Goal: Information Seeking & Learning: Learn about a topic

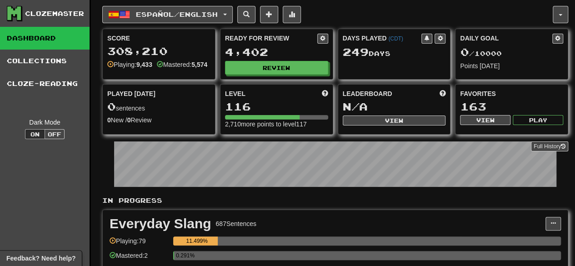
click at [257, 73] on div "Ready for Review 4,402 Review" at bounding box center [276, 54] width 112 height 50
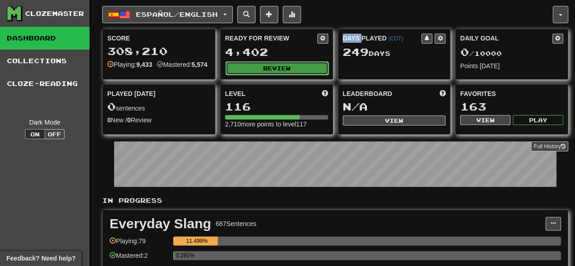
click at [257, 69] on button "Review" at bounding box center [276, 68] width 103 height 14
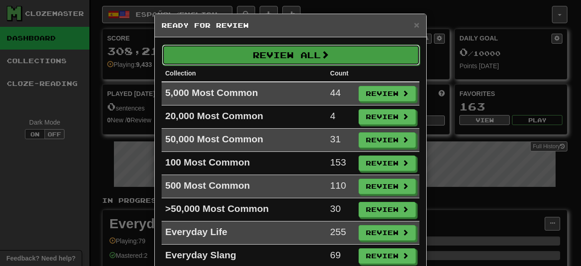
click at [299, 62] on button "Review All" at bounding box center [291, 55] width 258 height 21
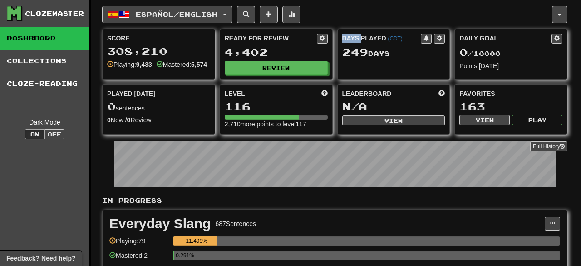
select select "***"
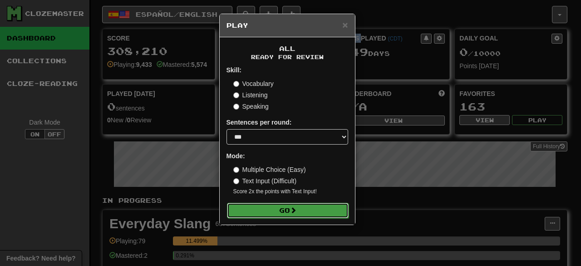
click at [309, 209] on button "Go" at bounding box center [288, 210] width 122 height 15
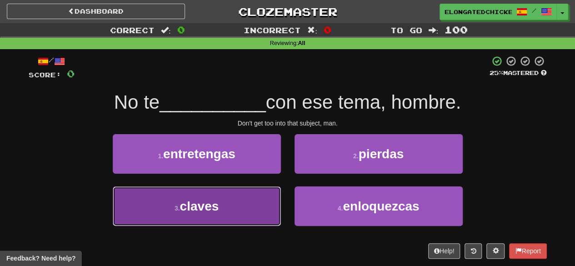
click at [245, 209] on button "3 . claves" at bounding box center [197, 206] width 168 height 40
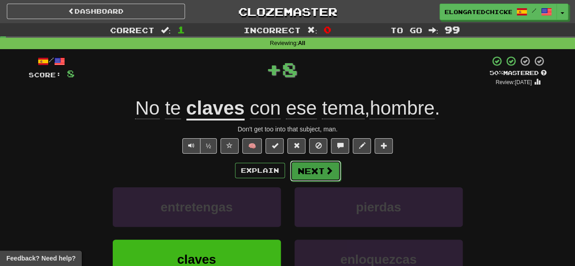
click at [303, 174] on button "Next" at bounding box center [315, 170] width 51 height 21
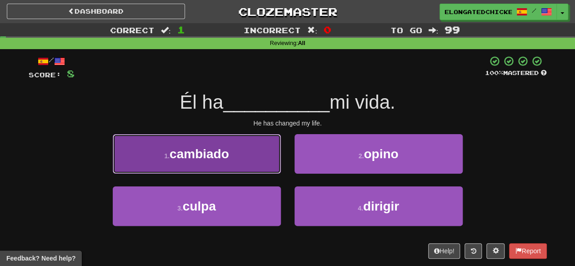
click at [267, 160] on button "1 . cambiado" at bounding box center [197, 154] width 168 height 40
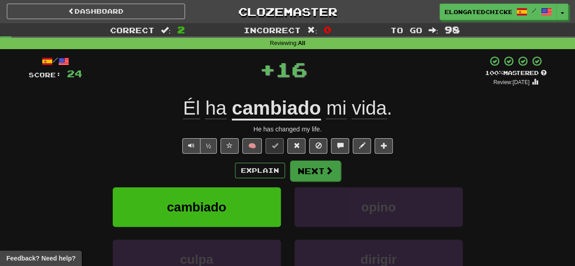
click at [321, 160] on div "Explain Next" at bounding box center [288, 170] width 518 height 21
click at [321, 162] on button "Next" at bounding box center [315, 170] width 51 height 21
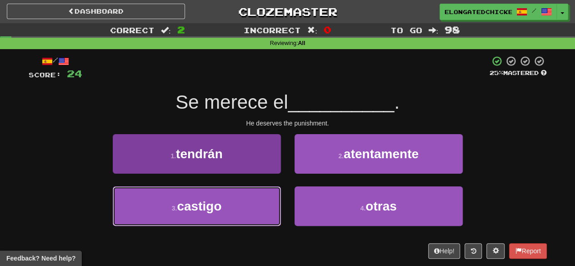
drag, startPoint x: 239, startPoint y: 214, endPoint x: 259, endPoint y: 212, distance: 20.1
click at [239, 213] on button "3 . castigo" at bounding box center [197, 206] width 168 height 40
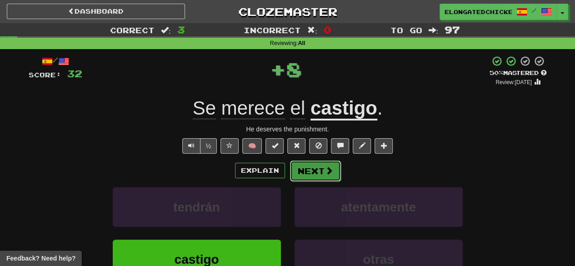
click at [320, 179] on button "Next" at bounding box center [315, 170] width 51 height 21
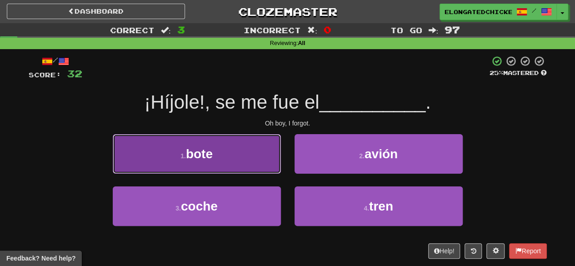
click at [262, 159] on button "1 . bote" at bounding box center [197, 154] width 168 height 40
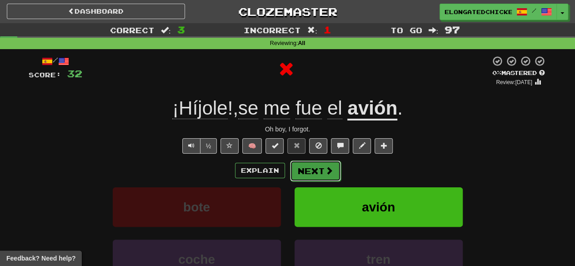
click at [309, 172] on button "Next" at bounding box center [315, 170] width 51 height 21
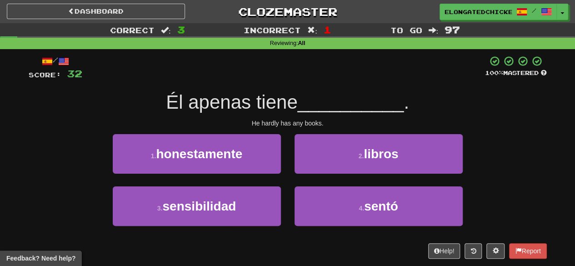
click at [318, 103] on span "__________" at bounding box center [351, 101] width 106 height 21
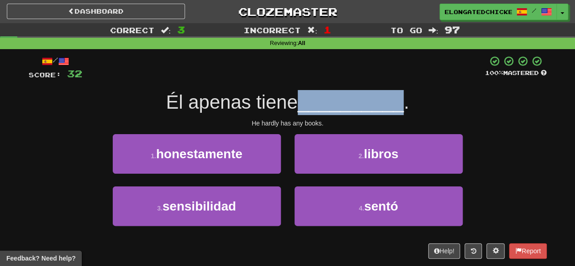
click at [318, 103] on span "__________" at bounding box center [351, 101] width 106 height 21
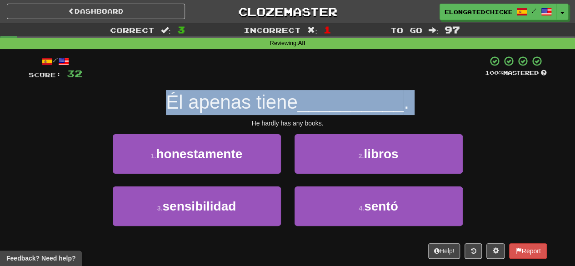
click at [318, 103] on span "__________" at bounding box center [351, 101] width 106 height 21
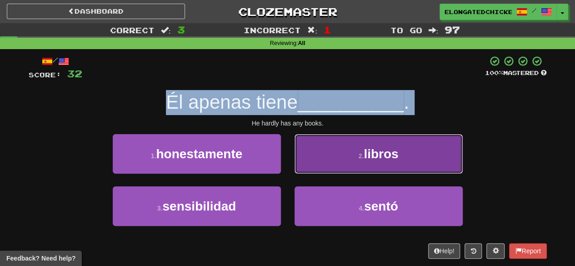
click at [367, 148] on span "libros" at bounding box center [380, 154] width 35 height 14
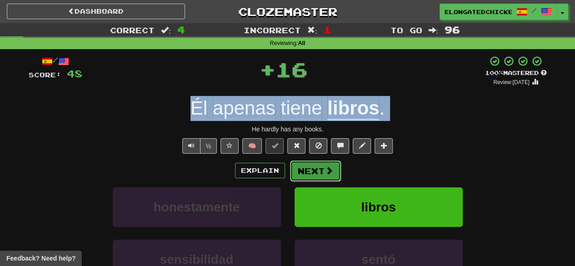
click at [310, 177] on button "Next" at bounding box center [315, 170] width 51 height 21
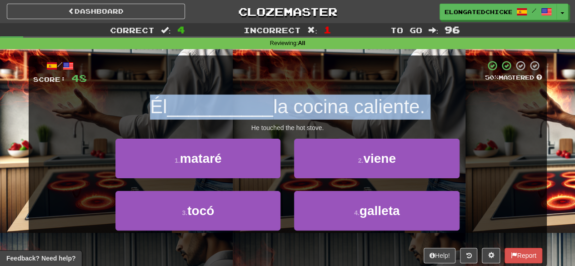
click at [271, 109] on span "__________" at bounding box center [220, 106] width 106 height 21
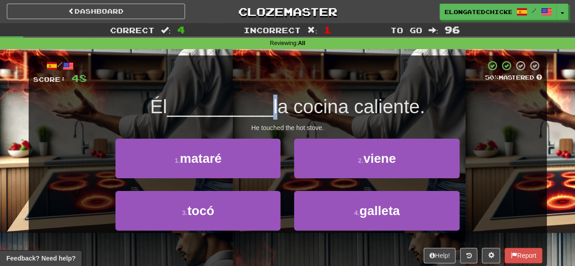
click at [271, 109] on span "__________" at bounding box center [220, 106] width 106 height 21
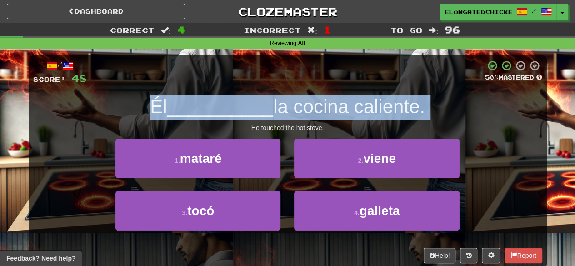
click at [271, 109] on span "__________" at bounding box center [220, 106] width 106 height 21
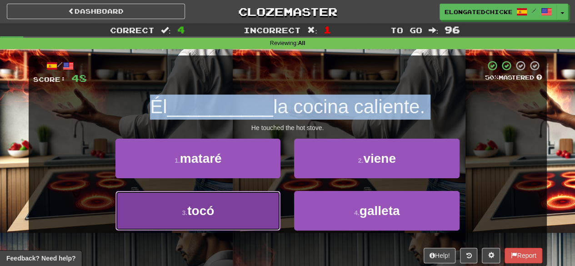
click at [183, 207] on button "3 . tocó" at bounding box center [197, 211] width 165 height 40
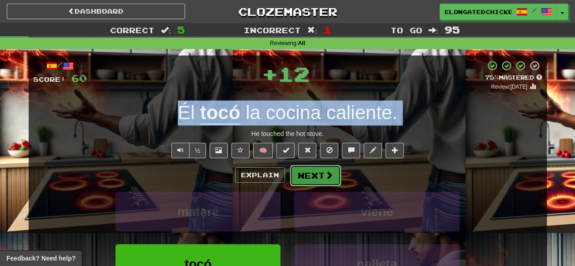
click at [322, 176] on button "Next" at bounding box center [315, 175] width 51 height 21
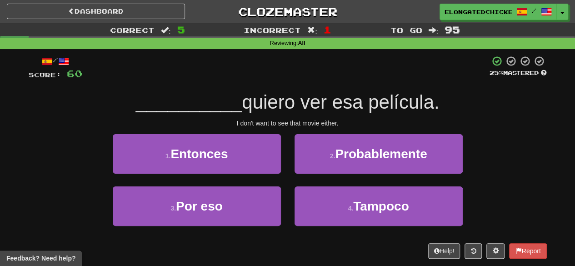
click at [287, 120] on div "I don't want to see that movie either." at bounding box center [288, 123] width 518 height 9
click at [288, 107] on span "quiero ver esa película." at bounding box center [340, 101] width 197 height 21
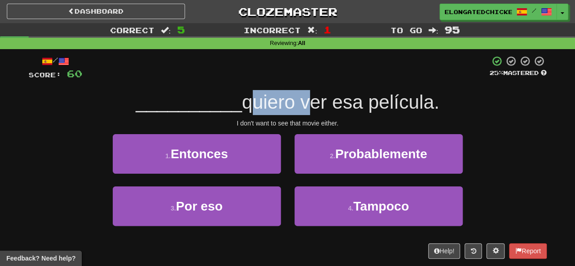
click at [288, 107] on span "quiero ver esa película." at bounding box center [340, 101] width 197 height 21
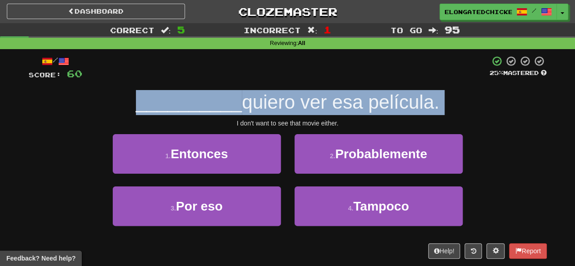
click at [288, 107] on span "quiero ver esa película." at bounding box center [340, 101] width 197 height 21
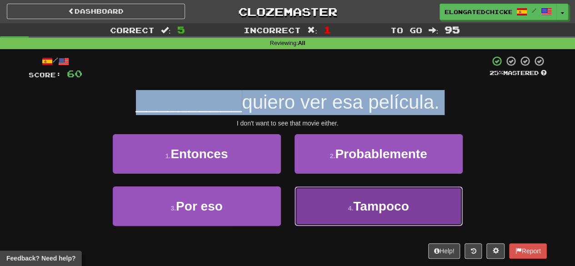
click at [326, 213] on button "4 . Tampoco" at bounding box center [378, 206] width 168 height 40
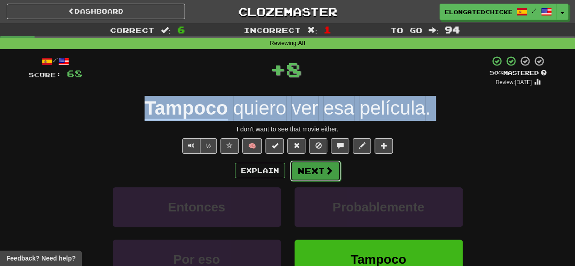
click at [293, 161] on button "Next" at bounding box center [315, 170] width 51 height 21
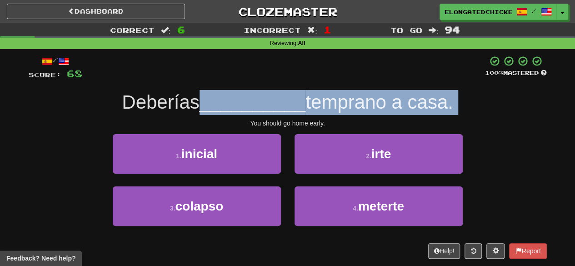
click at [291, 103] on span "__________" at bounding box center [252, 101] width 106 height 21
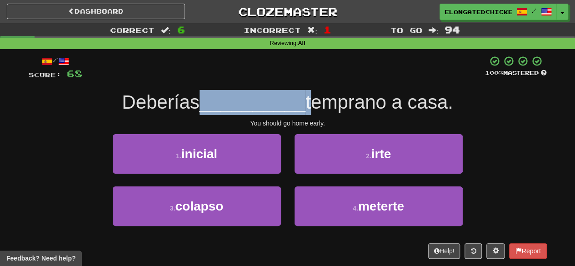
click at [291, 103] on span "__________" at bounding box center [252, 101] width 106 height 21
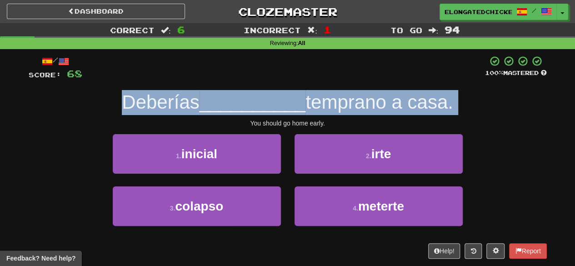
click at [291, 103] on span "__________" at bounding box center [252, 101] width 106 height 21
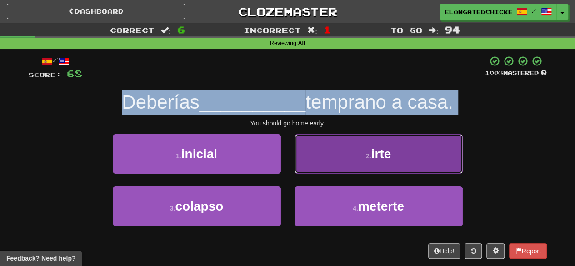
click at [373, 154] on span "irte" at bounding box center [381, 154] width 20 height 14
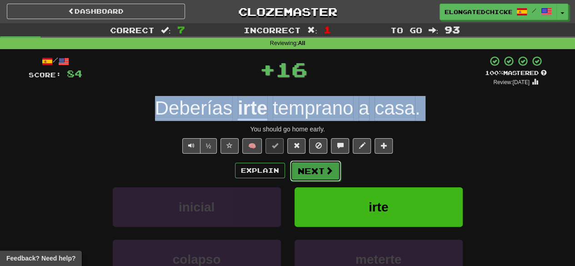
click at [316, 174] on button "Next" at bounding box center [315, 170] width 51 height 21
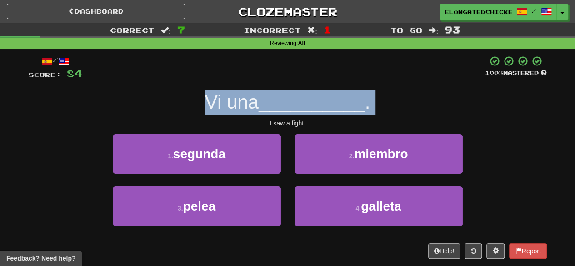
click at [273, 107] on span "__________" at bounding box center [311, 101] width 106 height 21
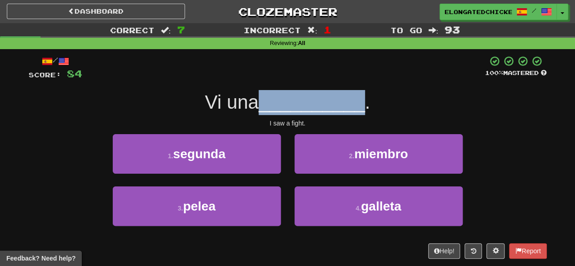
click at [273, 107] on span "__________" at bounding box center [311, 101] width 106 height 21
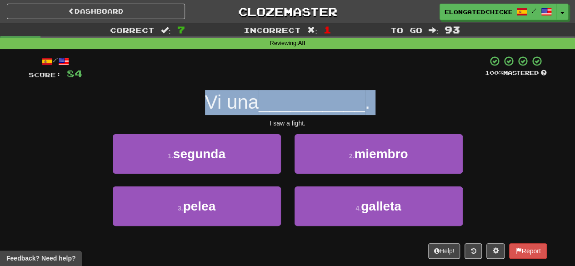
click at [273, 107] on span "__________" at bounding box center [311, 101] width 106 height 21
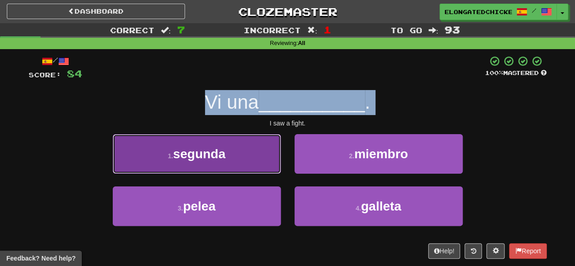
click at [258, 166] on button "1 . segunda" at bounding box center [197, 154] width 168 height 40
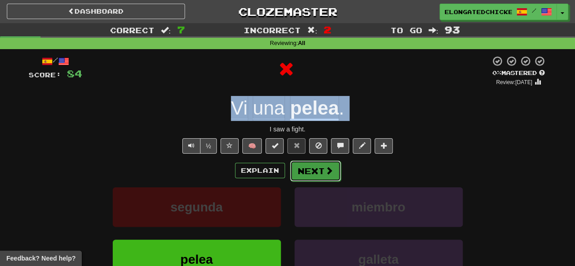
click at [315, 177] on button "Next" at bounding box center [315, 170] width 51 height 21
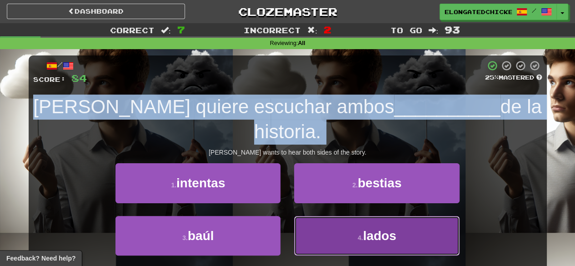
click at [346, 216] on button "4 . lados" at bounding box center [376, 236] width 165 height 40
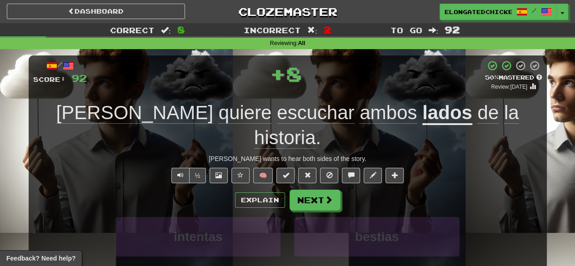
click at [318, 189] on div "Explain Next intentas bestias baúl lados Learn more: intentas bestias baúl lados" at bounding box center [287, 262] width 509 height 146
click at [318, 190] on button "Next" at bounding box center [315, 200] width 51 height 21
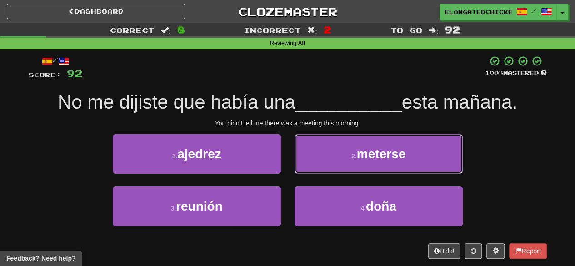
drag, startPoint x: 349, startPoint y: 153, endPoint x: 325, endPoint y: 105, distance: 53.0
click at [328, 103] on div "/ Score: 92 100 % Mastered No me dijiste que había una __________ esta mañana. …" at bounding box center [288, 156] width 518 height 203
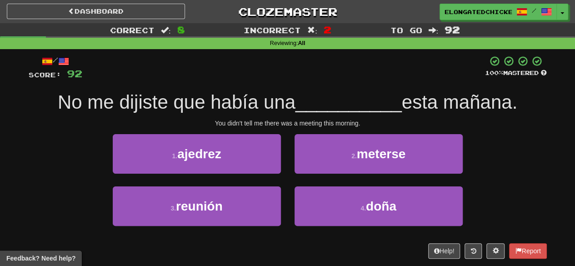
drag, startPoint x: 216, startPoint y: 236, endPoint x: 223, endPoint y: 208, distance: 28.3
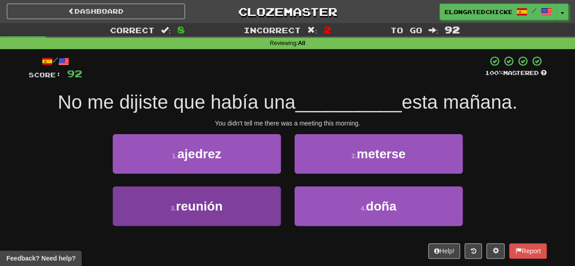
click at [216, 234] on div "3 . reunión" at bounding box center [197, 212] width 182 height 52
click at [227, 201] on button "3 . reunión" at bounding box center [197, 206] width 168 height 40
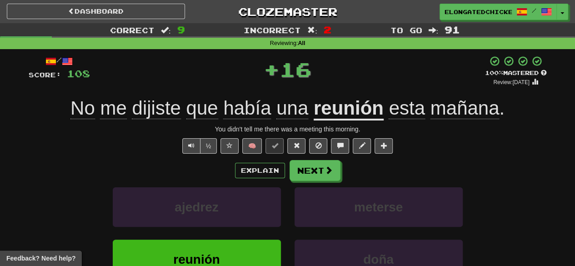
click at [303, 181] on div "Explain Next ajedrez meterse reunión doña Learn more: ajedrez meterse reunión d…" at bounding box center [288, 233] width 518 height 146
click at [303, 179] on button "Next" at bounding box center [315, 170] width 51 height 21
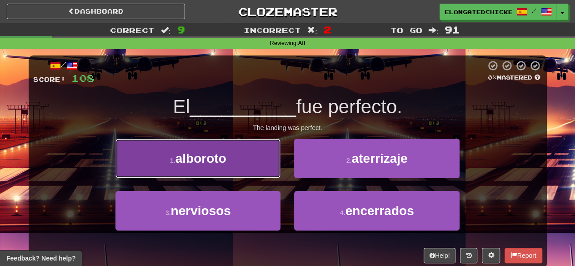
click at [251, 163] on button "1 . alboroto" at bounding box center [197, 159] width 165 height 40
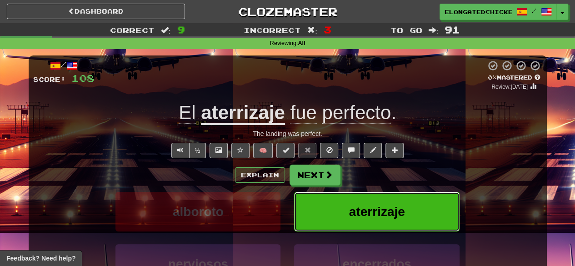
click at [360, 207] on span "aterrizaje" at bounding box center [377, 211] width 56 height 14
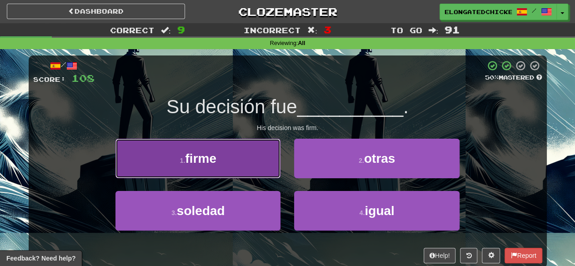
click at [238, 161] on button "1 . firme" at bounding box center [197, 159] width 165 height 40
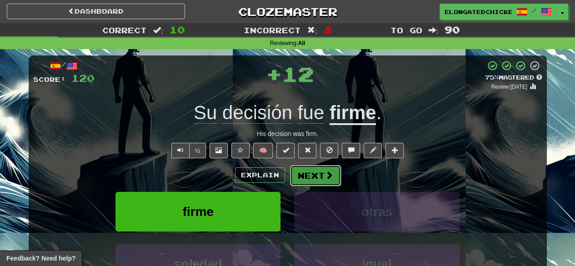
click at [310, 176] on button "Next" at bounding box center [315, 175] width 51 height 21
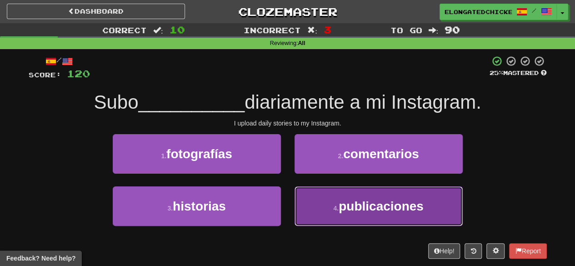
click at [354, 200] on span "publicaciones" at bounding box center [380, 206] width 85 height 14
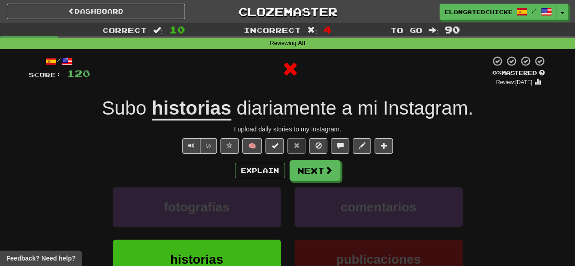
click at [320, 180] on div "Explain Next fotografías comentarios historias publicaciones Learn more: fotogr…" at bounding box center [288, 233] width 518 height 146
click at [319, 175] on button "Next" at bounding box center [315, 170] width 51 height 21
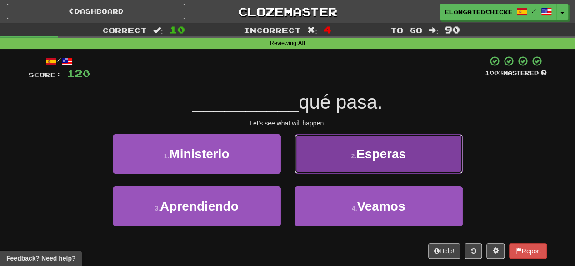
click at [338, 162] on button "2 . Esperas" at bounding box center [378, 154] width 168 height 40
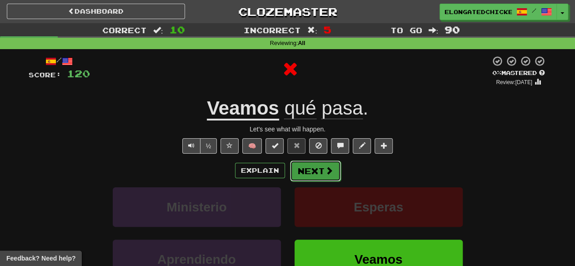
click at [311, 170] on button "Next" at bounding box center [315, 170] width 51 height 21
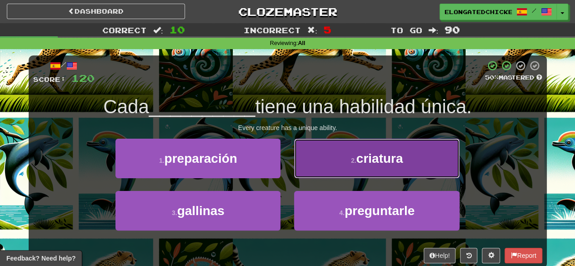
click at [387, 147] on button "2 . criatura" at bounding box center [376, 159] width 165 height 40
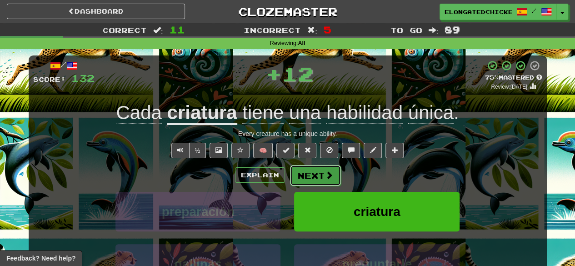
click at [325, 171] on span at bounding box center [329, 175] width 8 height 8
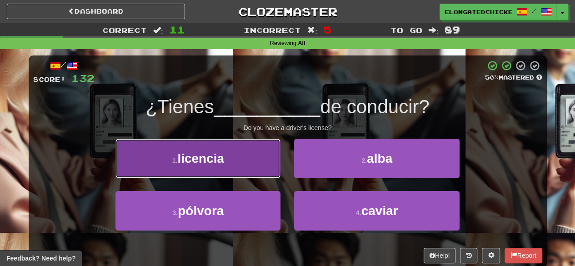
click at [246, 174] on button "1 . licencia" at bounding box center [197, 159] width 165 height 40
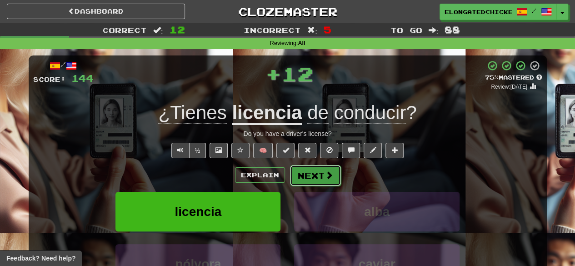
click at [315, 174] on button "Next" at bounding box center [315, 175] width 51 height 21
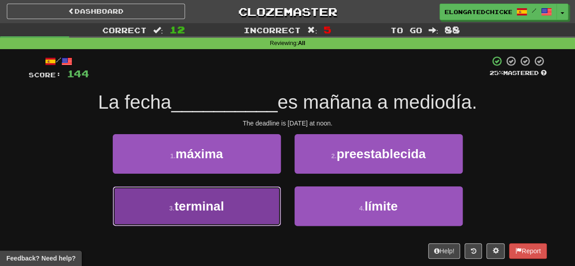
click at [261, 200] on button "3 . terminal" at bounding box center [197, 206] width 168 height 40
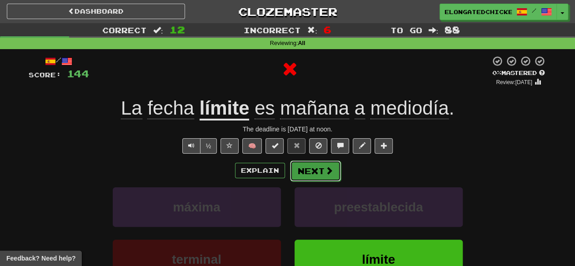
click at [326, 171] on span at bounding box center [329, 170] width 8 height 8
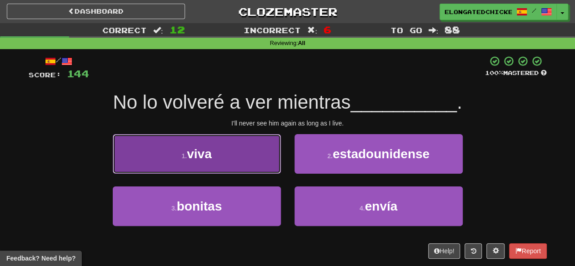
click at [226, 169] on button "1 . viva" at bounding box center [197, 154] width 168 height 40
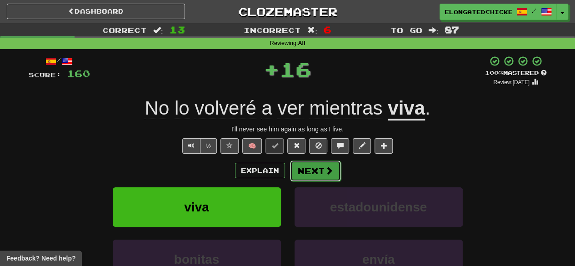
click at [307, 169] on button "Next" at bounding box center [315, 170] width 51 height 21
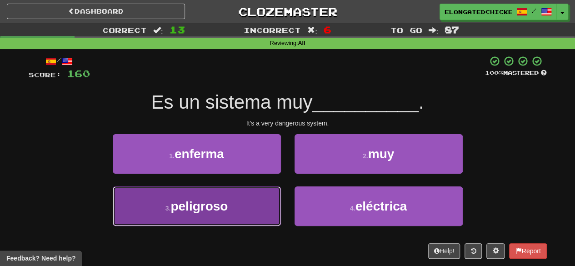
click at [241, 188] on button "3 . peligroso" at bounding box center [197, 206] width 168 height 40
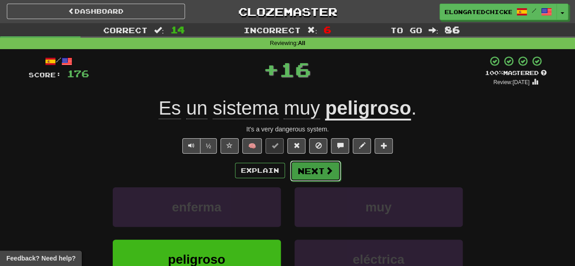
click at [316, 176] on button "Next" at bounding box center [315, 170] width 51 height 21
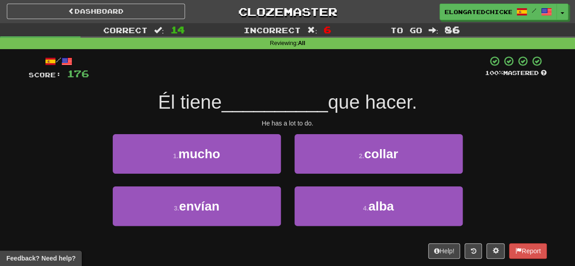
click at [223, 103] on span "__________" at bounding box center [275, 101] width 106 height 21
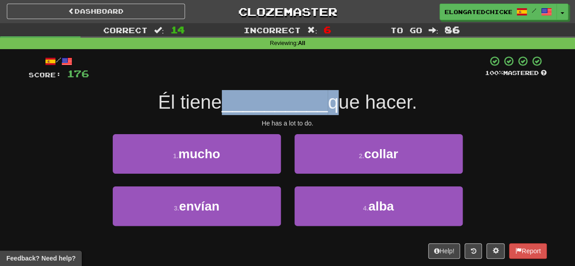
click at [223, 103] on span "__________" at bounding box center [275, 101] width 106 height 21
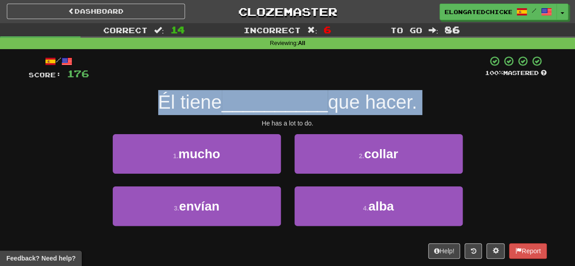
click at [223, 103] on span "__________" at bounding box center [275, 101] width 106 height 21
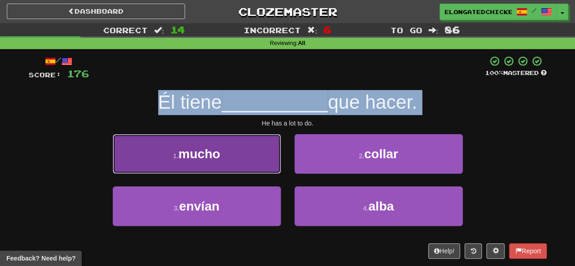
click at [263, 140] on button "1 . mucho" at bounding box center [197, 154] width 168 height 40
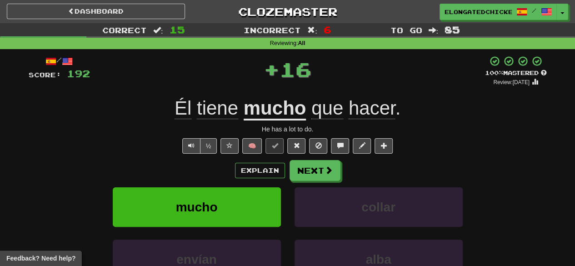
click at [310, 158] on div "/ Score: 192 + 16 100 % Mastered Review: 2026-02-14 Él tiene mucho que hacer . …" at bounding box center [288, 197] width 518 height 285
click at [311, 165] on button "Next" at bounding box center [315, 170] width 51 height 21
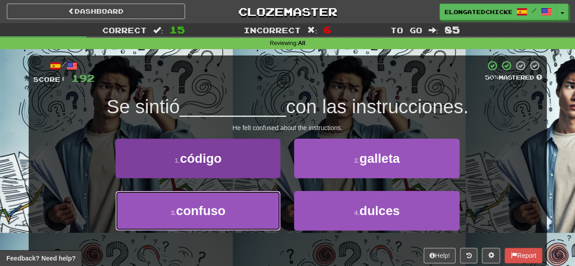
click at [220, 212] on span "confuso" at bounding box center [201, 210] width 50 height 14
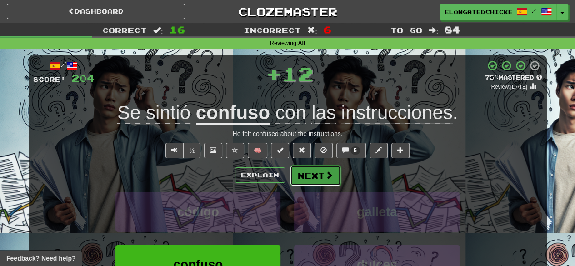
click at [321, 181] on button "Next" at bounding box center [315, 175] width 51 height 21
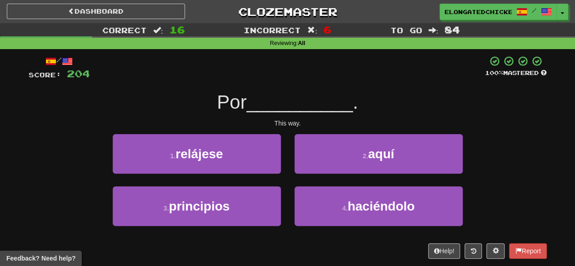
click at [264, 98] on span "__________" at bounding box center [300, 101] width 106 height 21
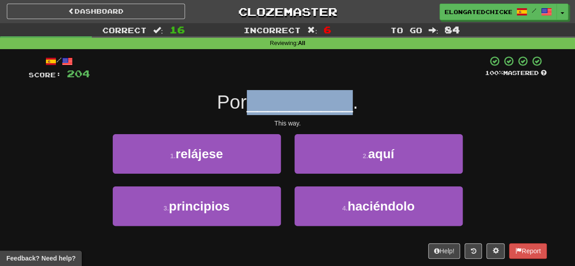
click at [264, 98] on span "__________" at bounding box center [300, 101] width 106 height 21
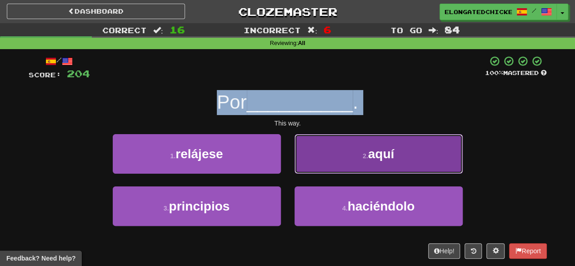
click at [392, 147] on span "aquí" at bounding box center [381, 154] width 26 height 14
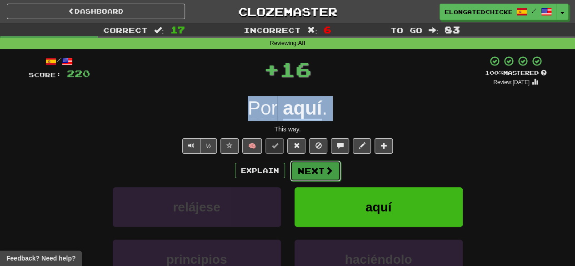
click at [323, 171] on button "Next" at bounding box center [315, 170] width 51 height 21
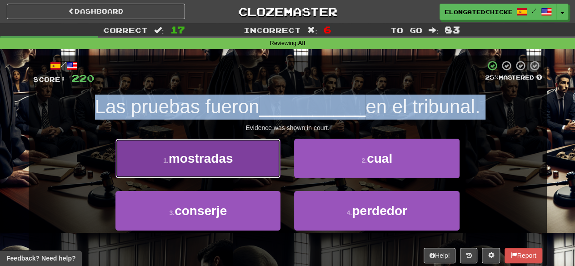
click at [222, 168] on button "1 . mostradas" at bounding box center [197, 159] width 165 height 40
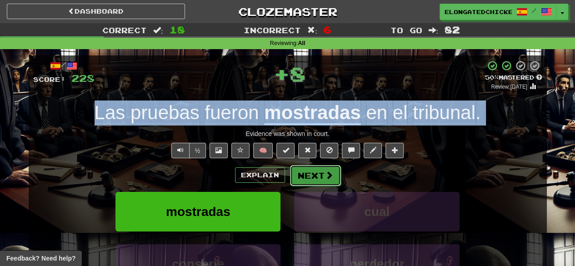
click at [292, 173] on button "Next" at bounding box center [315, 175] width 51 height 21
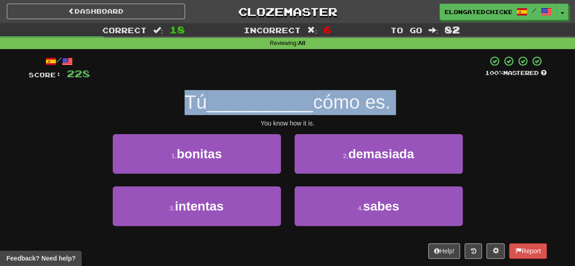
click at [292, 99] on span "__________" at bounding box center [260, 101] width 106 height 21
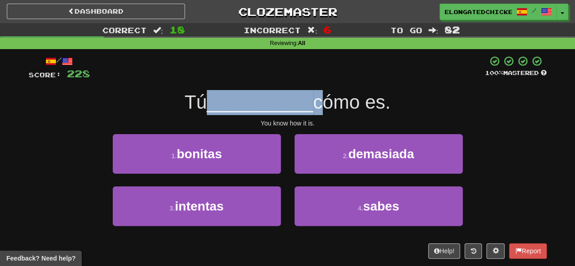
click at [292, 99] on span "__________" at bounding box center [260, 101] width 106 height 21
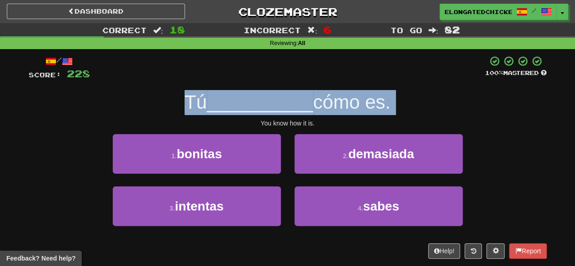
click at [292, 99] on span "__________" at bounding box center [260, 101] width 106 height 21
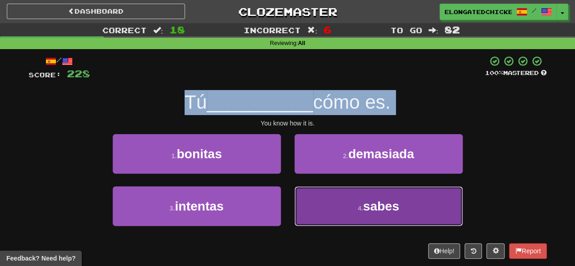
click at [348, 191] on button "4 . sabes" at bounding box center [378, 206] width 168 height 40
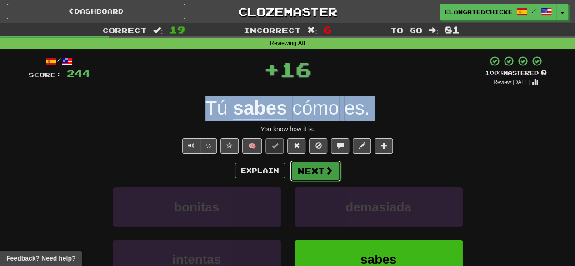
click at [319, 167] on button "Next" at bounding box center [315, 170] width 51 height 21
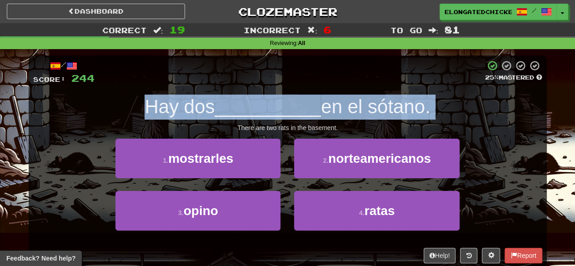
click at [259, 104] on span "__________" at bounding box center [267, 106] width 106 height 21
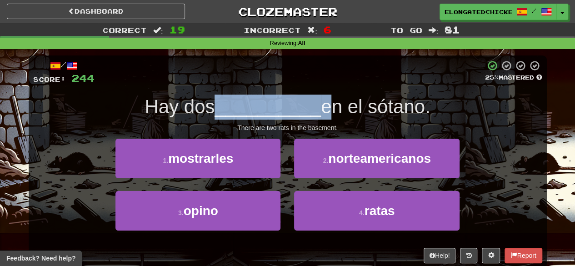
click at [259, 104] on span "__________" at bounding box center [267, 106] width 106 height 21
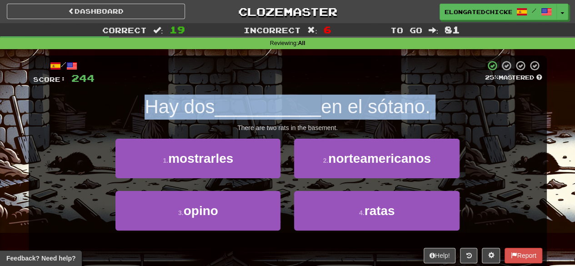
click at [259, 104] on span "__________" at bounding box center [267, 106] width 106 height 21
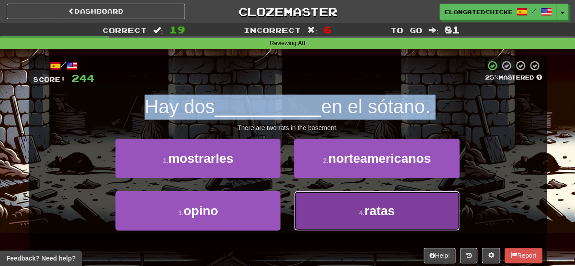
click at [346, 202] on button "4 . ratas" at bounding box center [376, 211] width 165 height 40
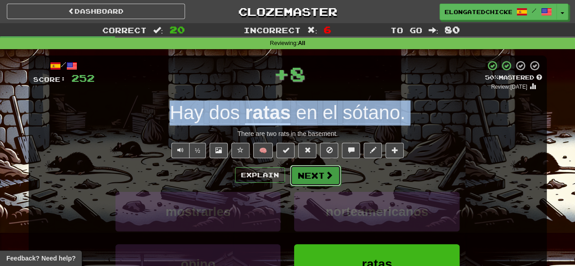
click at [318, 179] on button "Next" at bounding box center [315, 175] width 51 height 21
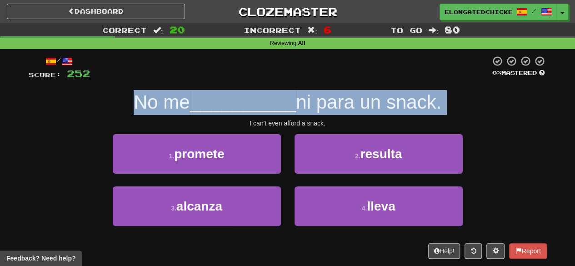
click at [288, 108] on span "__________" at bounding box center [243, 101] width 106 height 21
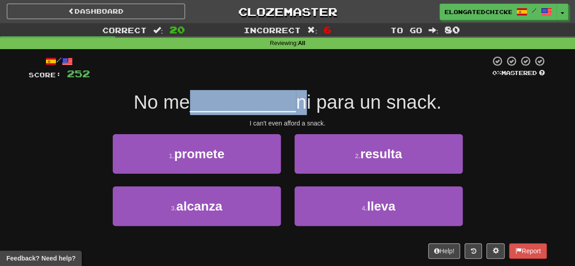
click at [288, 108] on span "__________" at bounding box center [243, 101] width 106 height 21
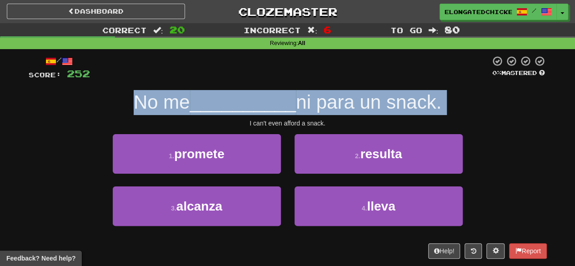
click at [288, 108] on span "__________" at bounding box center [243, 101] width 106 height 21
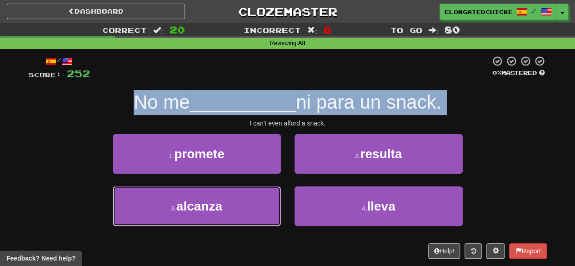
drag, startPoint x: 223, startPoint y: 201, endPoint x: 197, endPoint y: 235, distance: 43.3
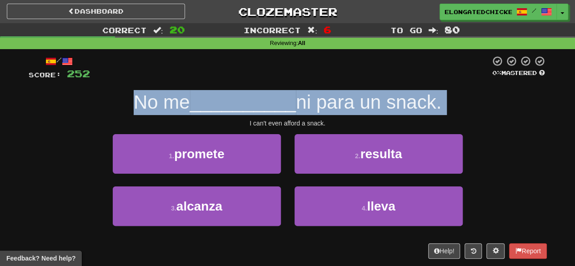
drag, startPoint x: 197, startPoint y: 235, endPoint x: 154, endPoint y: 106, distance: 136.0
click at [151, 106] on span "No me" at bounding box center [162, 101] width 56 height 21
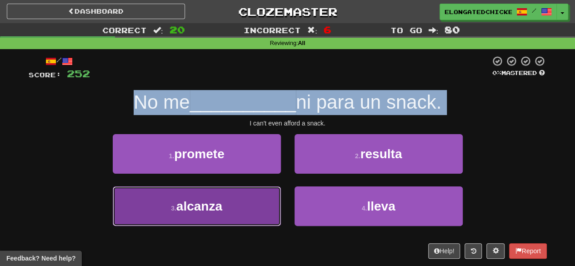
click at [237, 210] on button "3 . alcanza" at bounding box center [197, 206] width 168 height 40
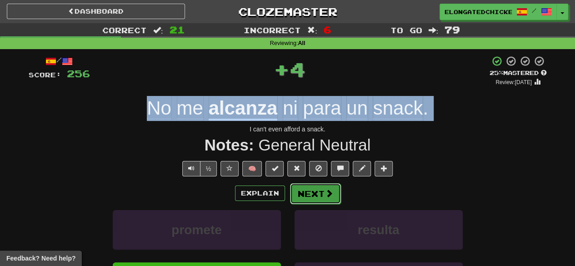
click at [299, 194] on button "Next" at bounding box center [315, 193] width 51 height 21
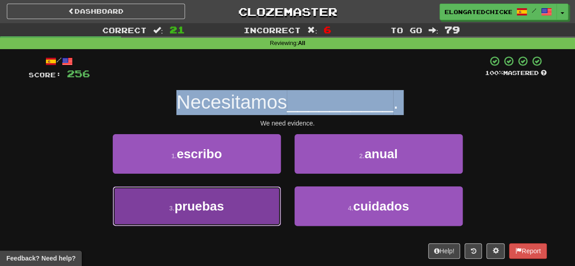
click at [252, 204] on button "3 . pruebas" at bounding box center [197, 206] width 168 height 40
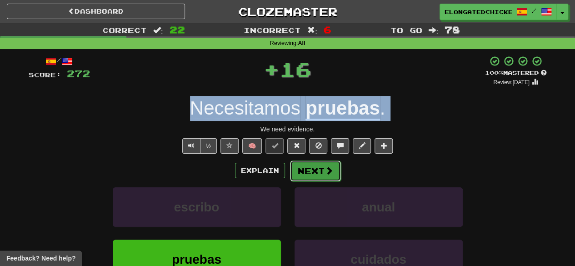
click at [305, 175] on button "Next" at bounding box center [315, 170] width 51 height 21
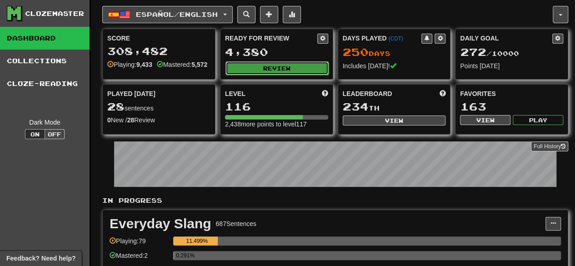
click at [258, 61] on button "Review" at bounding box center [276, 68] width 103 height 14
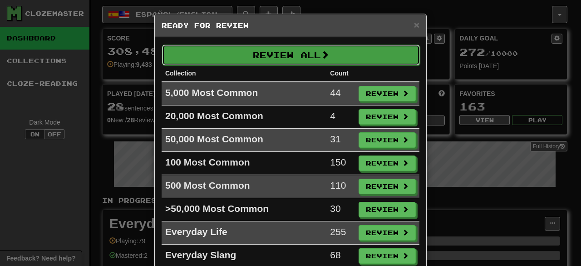
click at [274, 52] on button "Review All" at bounding box center [291, 55] width 258 height 21
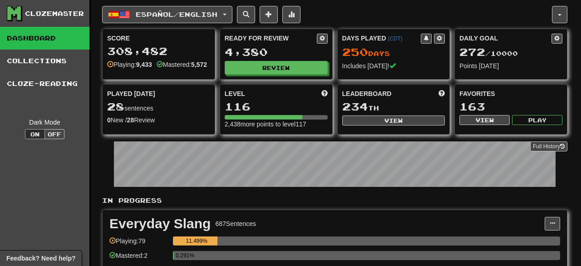
select select "***"
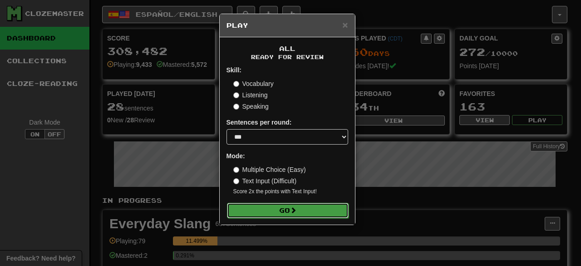
click at [292, 203] on button "Go" at bounding box center [288, 210] width 122 height 15
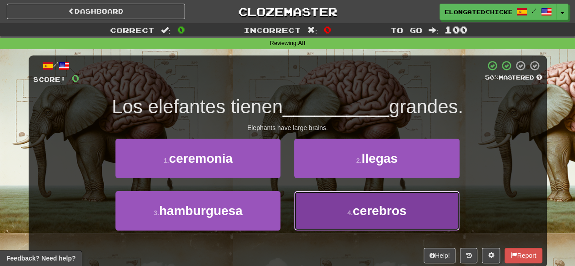
click at [351, 220] on button "4 . cerebros" at bounding box center [376, 211] width 165 height 40
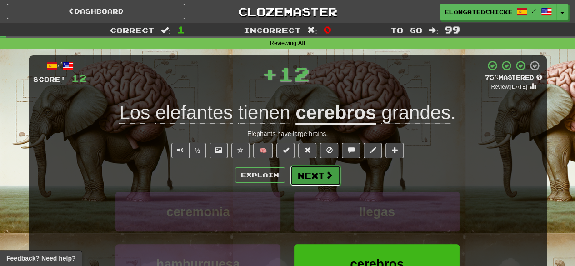
click at [318, 179] on button "Next" at bounding box center [315, 175] width 51 height 21
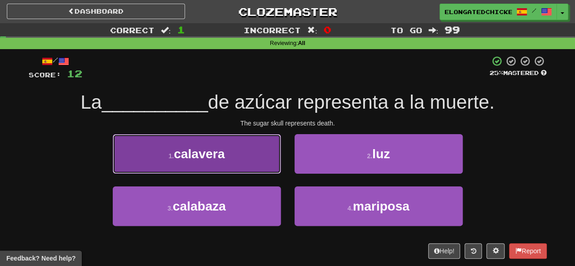
click at [243, 158] on button "1 . calavera" at bounding box center [197, 154] width 168 height 40
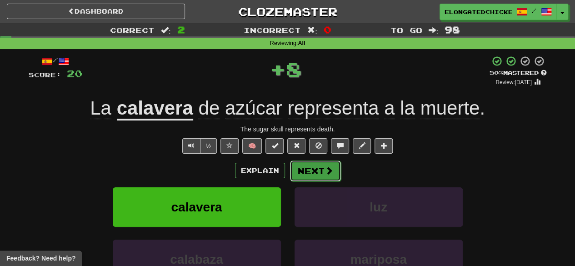
click at [317, 171] on button "Next" at bounding box center [315, 170] width 51 height 21
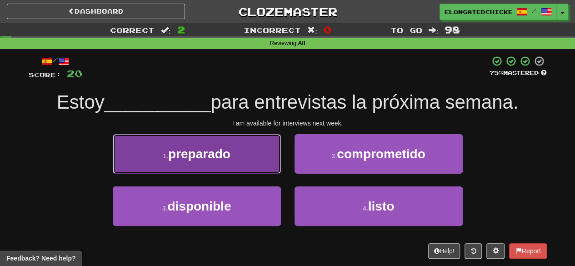
click at [260, 157] on button "1 . preparado" at bounding box center [197, 154] width 168 height 40
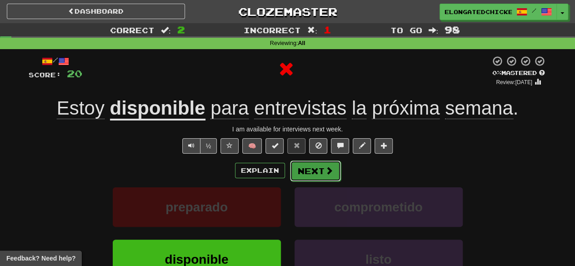
click at [321, 170] on button "Next" at bounding box center [315, 170] width 51 height 21
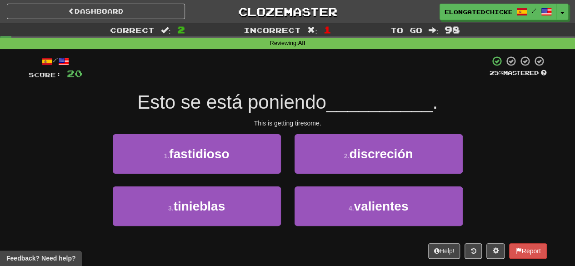
click at [301, 111] on span "Esto se está poniendo" at bounding box center [231, 101] width 189 height 21
click at [301, 109] on span "Esto se está poniendo" at bounding box center [231, 101] width 189 height 21
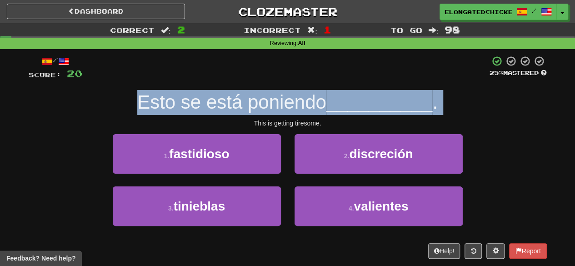
click at [301, 109] on span "Esto se está poniendo" at bounding box center [231, 101] width 189 height 21
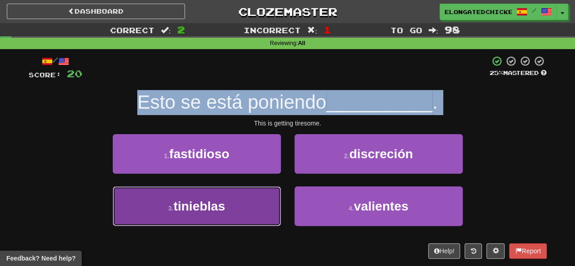
click at [243, 206] on button "3 . tinieblas" at bounding box center [197, 206] width 168 height 40
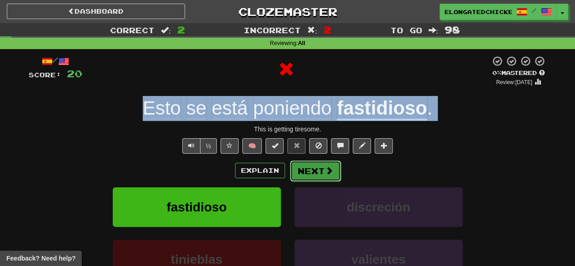
click at [322, 164] on button "Next" at bounding box center [315, 170] width 51 height 21
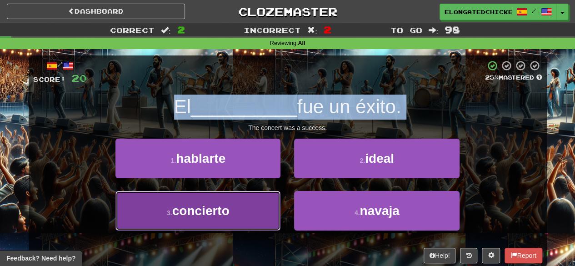
click at [257, 196] on button "3 . concierto" at bounding box center [197, 211] width 165 height 40
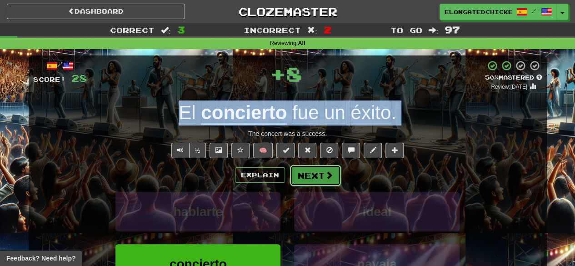
click at [309, 171] on button "Next" at bounding box center [315, 175] width 51 height 21
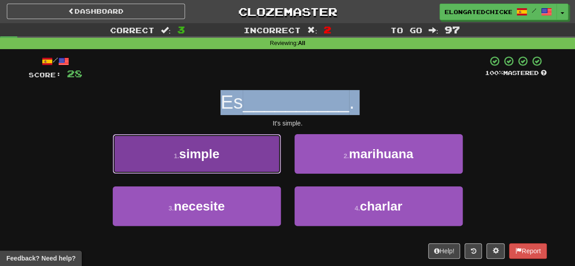
click at [200, 161] on button "1 . simple" at bounding box center [197, 154] width 168 height 40
